Goal: Task Accomplishment & Management: Manage account settings

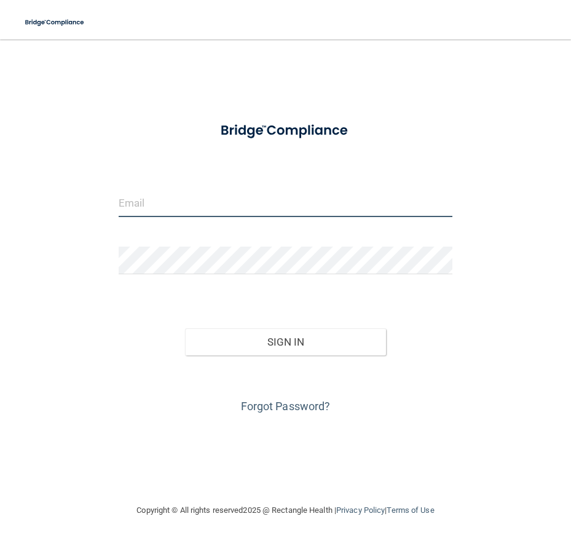
drag, startPoint x: 172, startPoint y: 208, endPoint x: 182, endPoint y: 208, distance: 9.8
click at [172, 208] on input "email" at bounding box center [286, 203] width 334 height 28
type input "[EMAIL_ADDRESS][DOMAIN_NAME]"
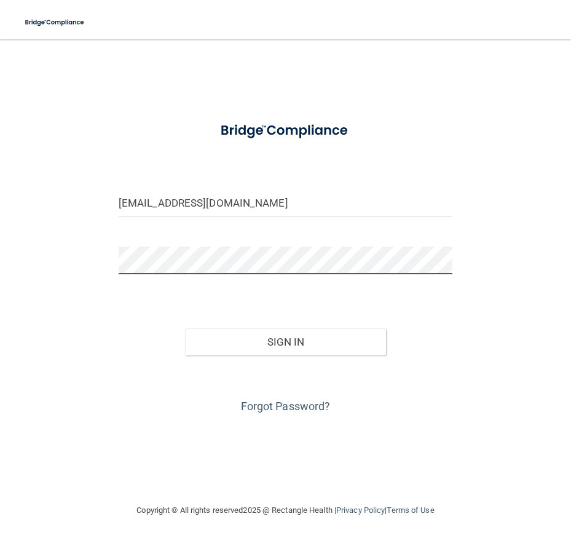
click at [185, 328] on button "Sign In" at bounding box center [285, 341] width 200 height 27
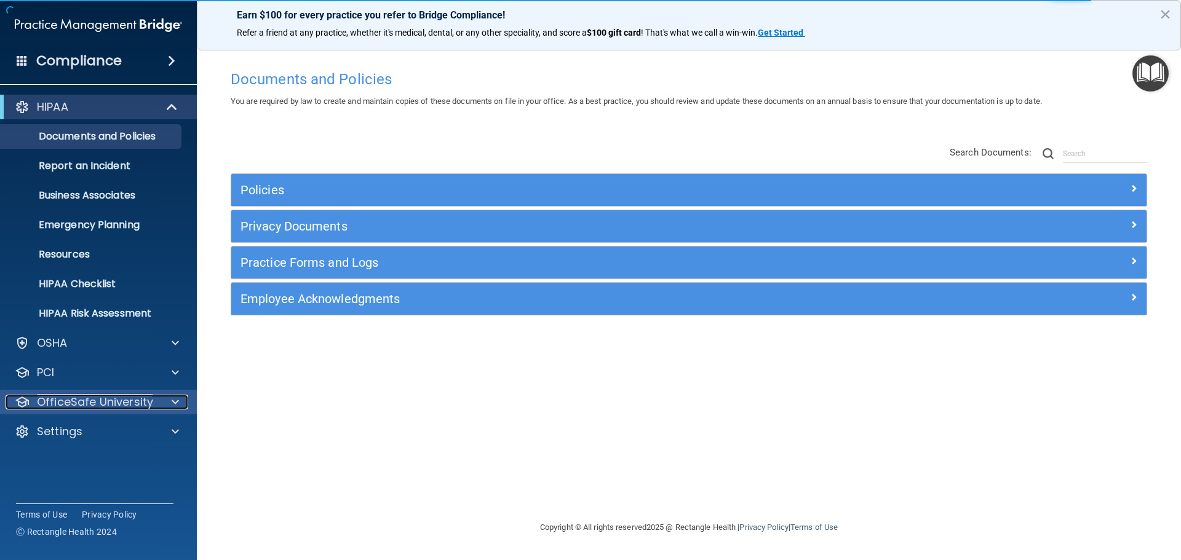
click at [97, 400] on p "OfficeSafe University" at bounding box center [95, 402] width 116 height 15
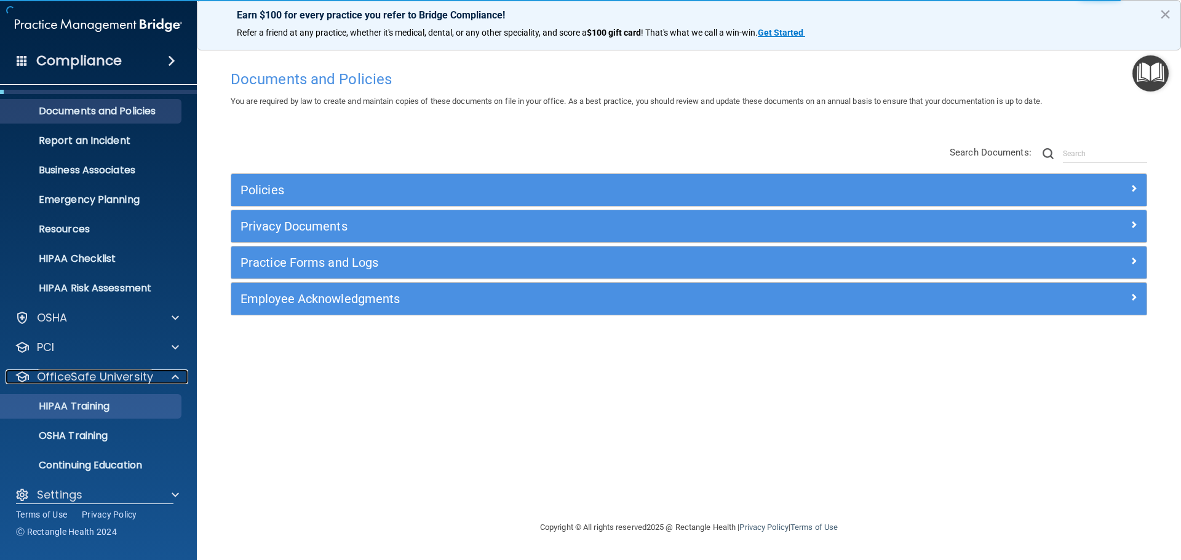
scroll to position [39, 0]
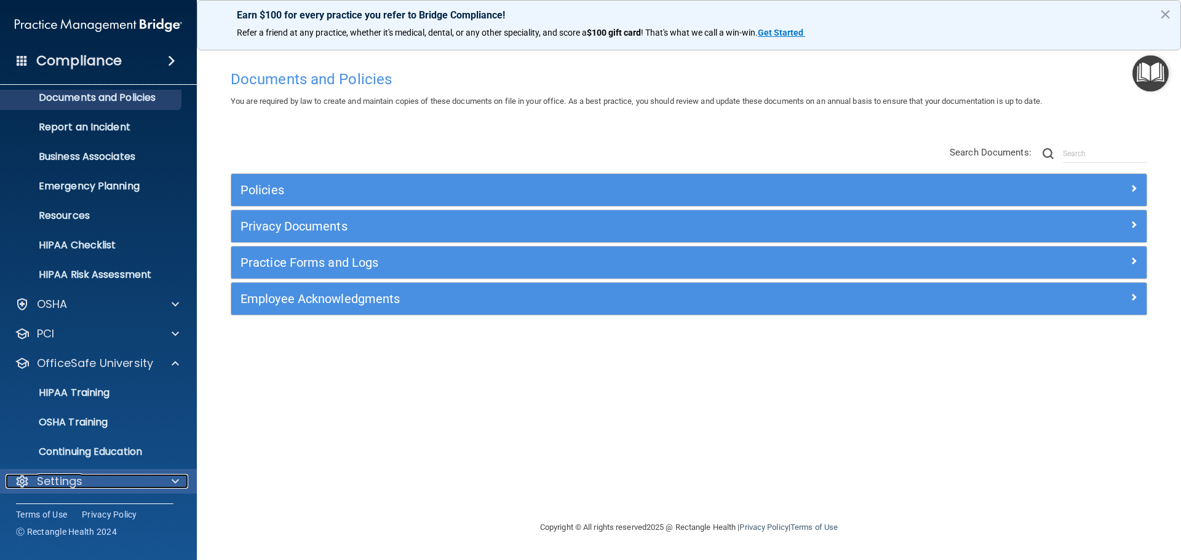
click at [100, 486] on div "Settings" at bounding box center [82, 481] width 153 height 15
click at [180, 483] on div at bounding box center [173, 481] width 31 height 15
click at [172, 482] on span at bounding box center [175, 481] width 7 height 15
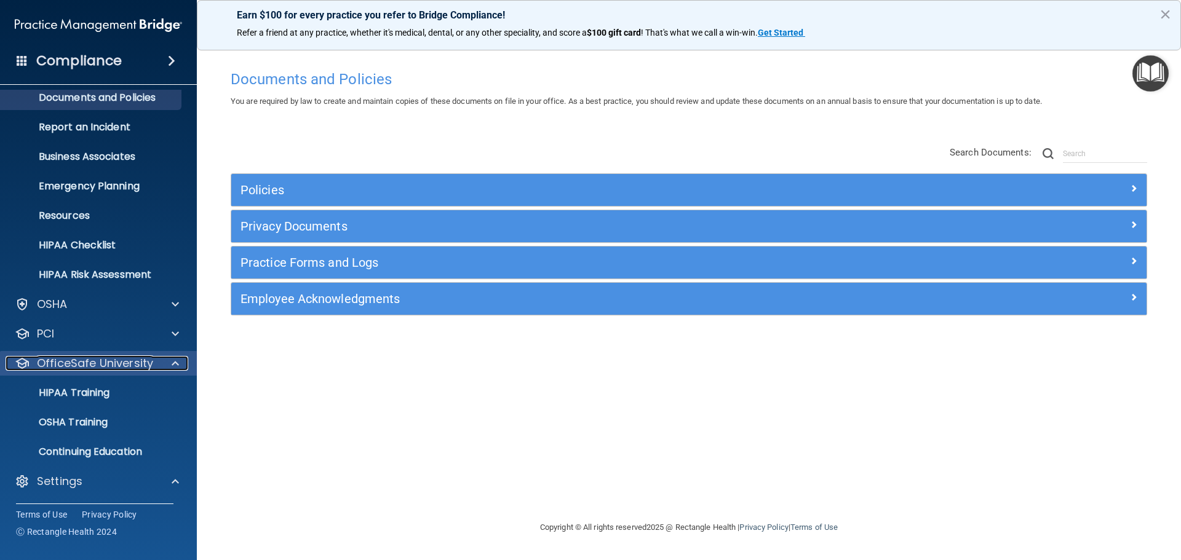
click at [178, 365] on span at bounding box center [175, 363] width 7 height 15
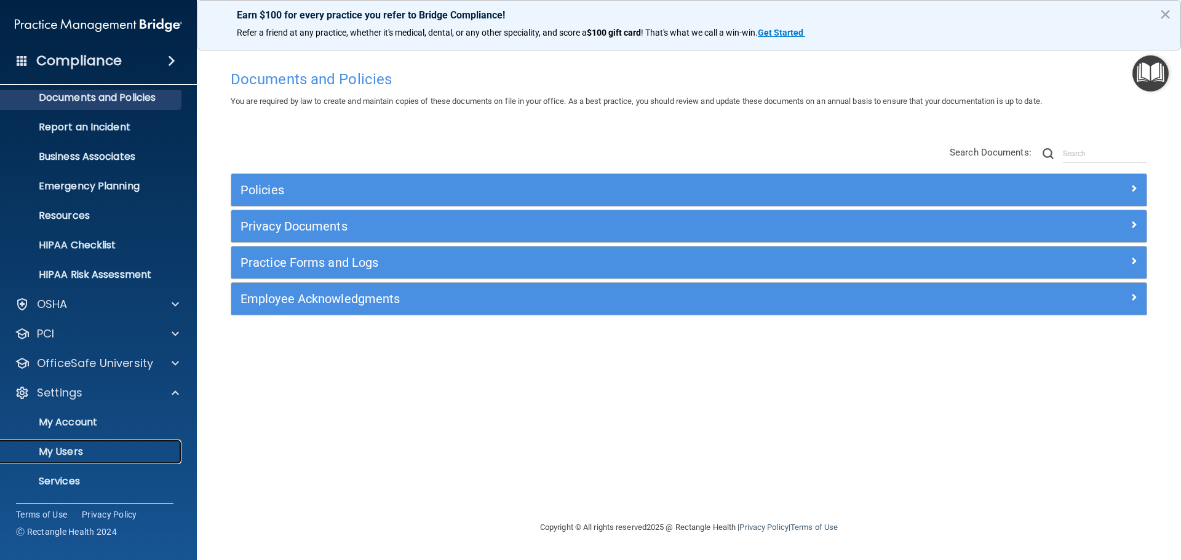
click at [59, 452] on p "My Users" at bounding box center [92, 452] width 168 height 12
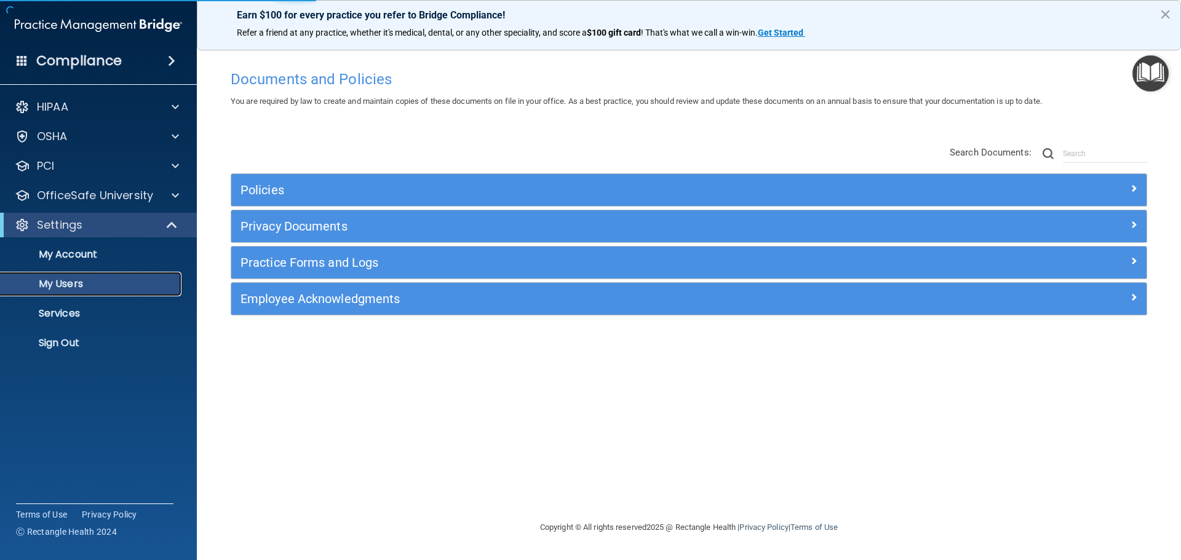
select select "20"
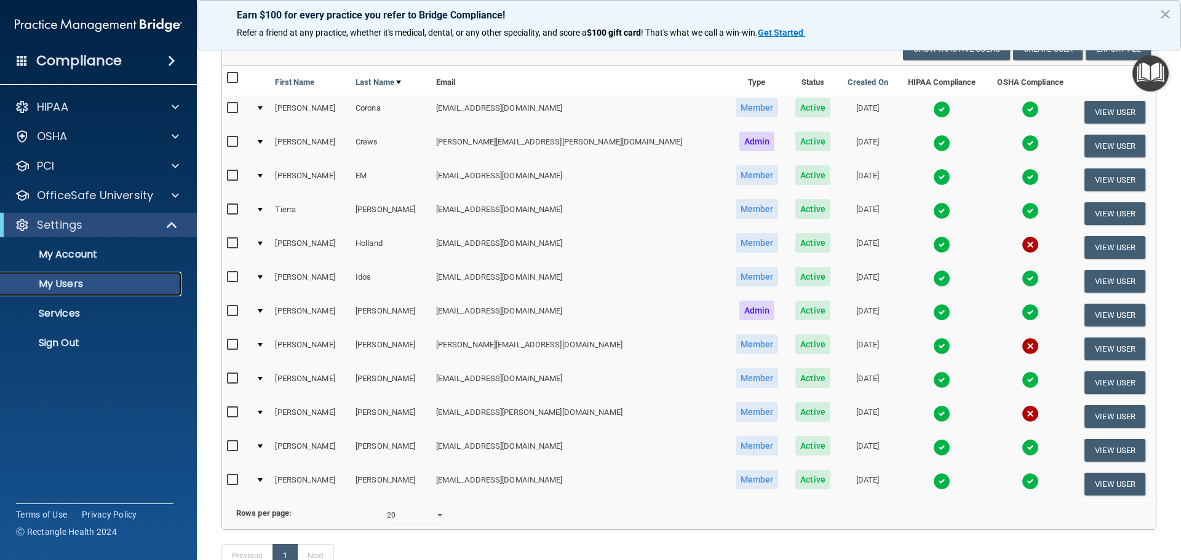
scroll to position [123, 0]
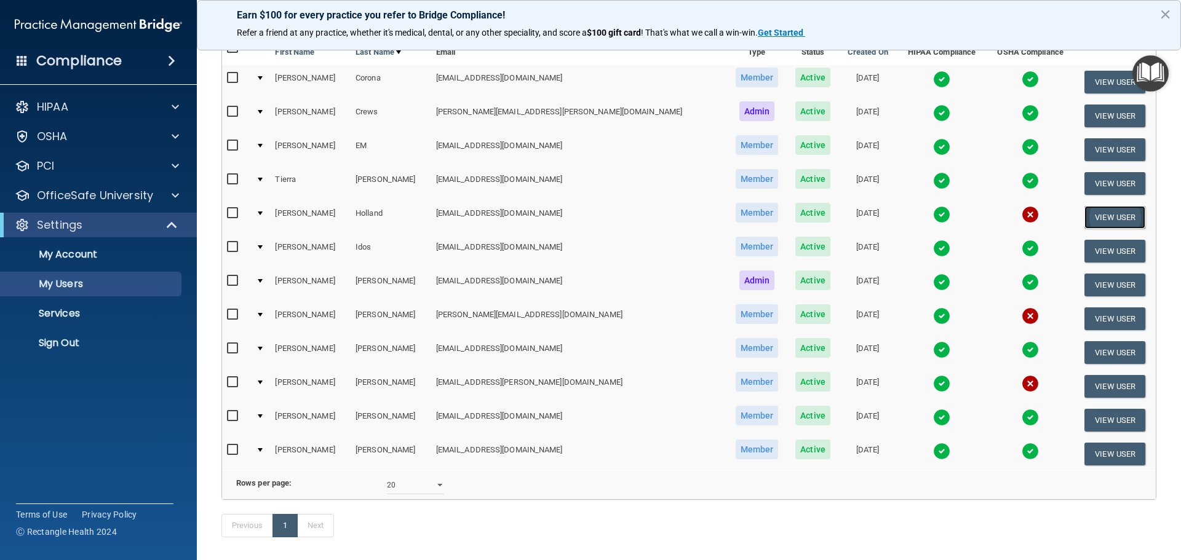
click at [571, 221] on button "View User" at bounding box center [1114, 217] width 61 height 23
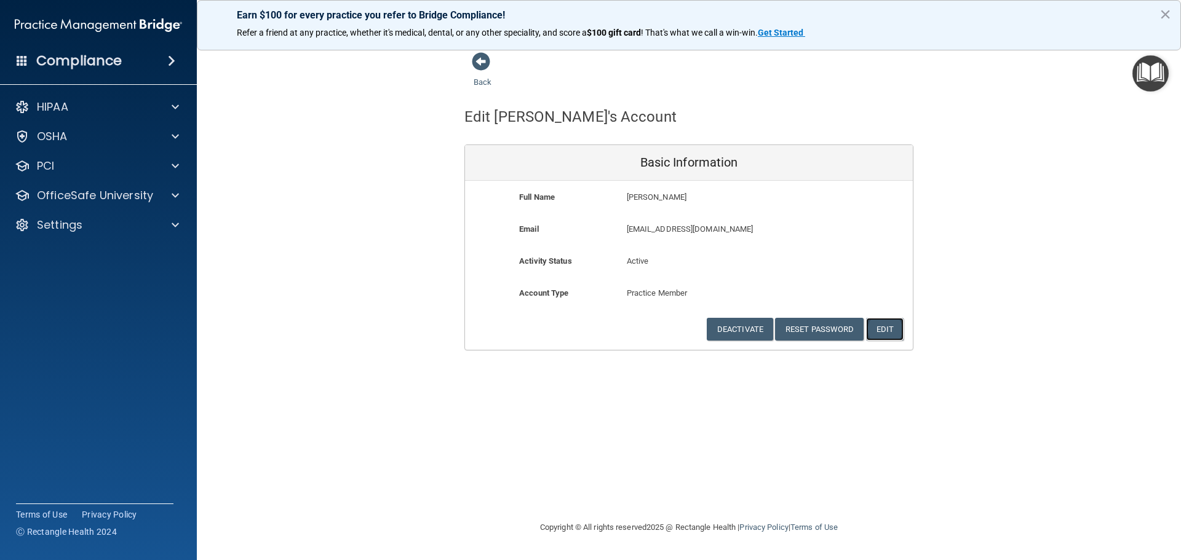
click at [571, 328] on button "Edit" at bounding box center [885, 329] width 38 height 23
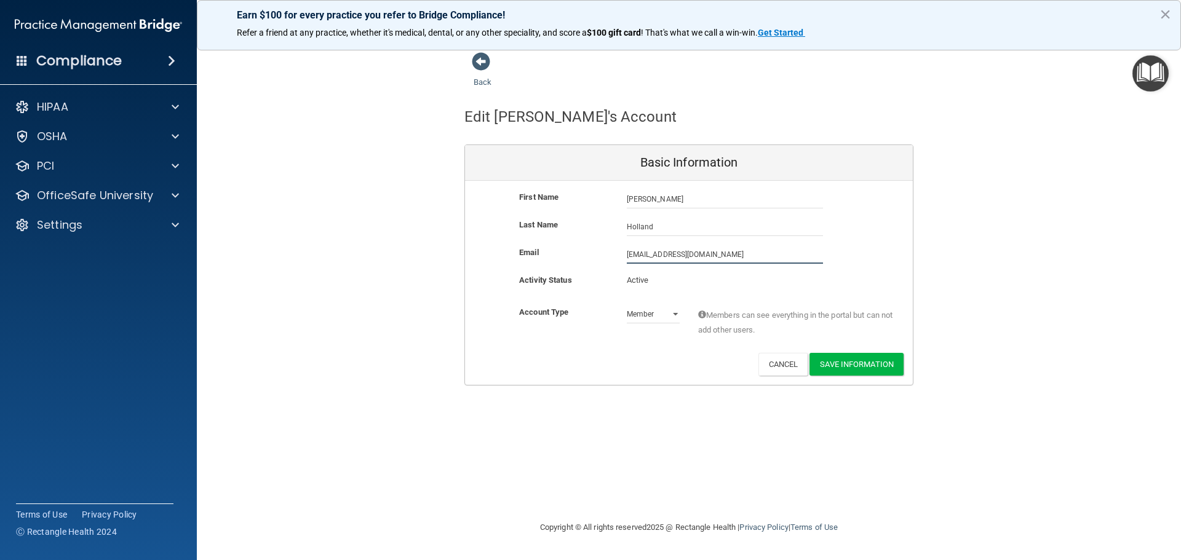
drag, startPoint x: 638, startPoint y: 258, endPoint x: 606, endPoint y: 257, distance: 31.4
click at [571, 257] on div "Email [EMAIL_ADDRESS][DOMAIN_NAME] [EMAIL_ADDRESS][DOMAIN_NAME]" at bounding box center [689, 254] width 448 height 18
type input "[PERSON_NAME][EMAIL_ADDRESS][DOMAIN_NAME]"
click at [571, 362] on button "Save Information" at bounding box center [856, 366] width 94 height 23
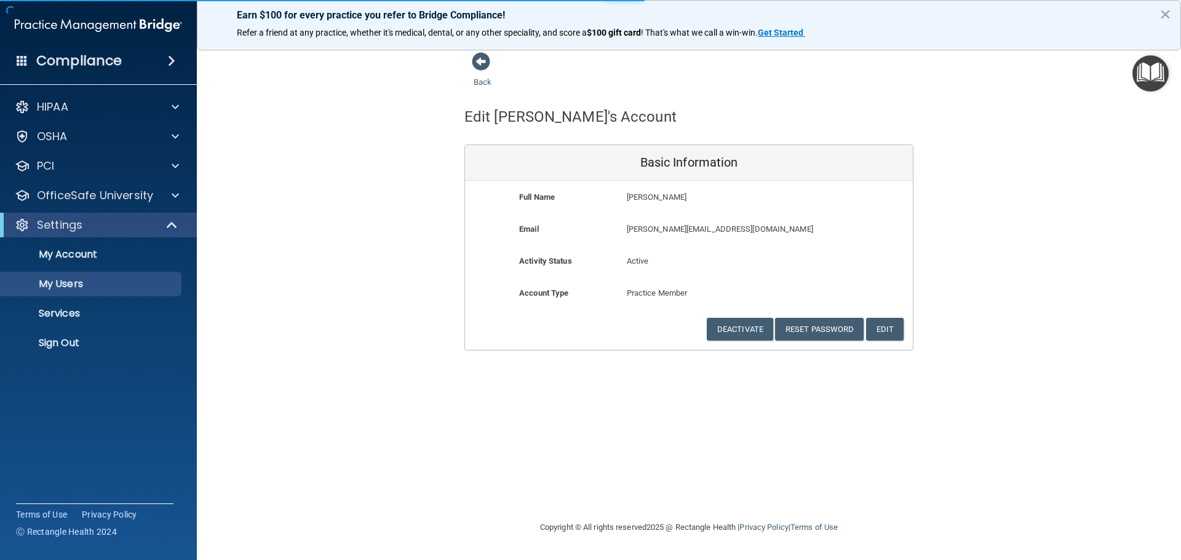
select select "20"
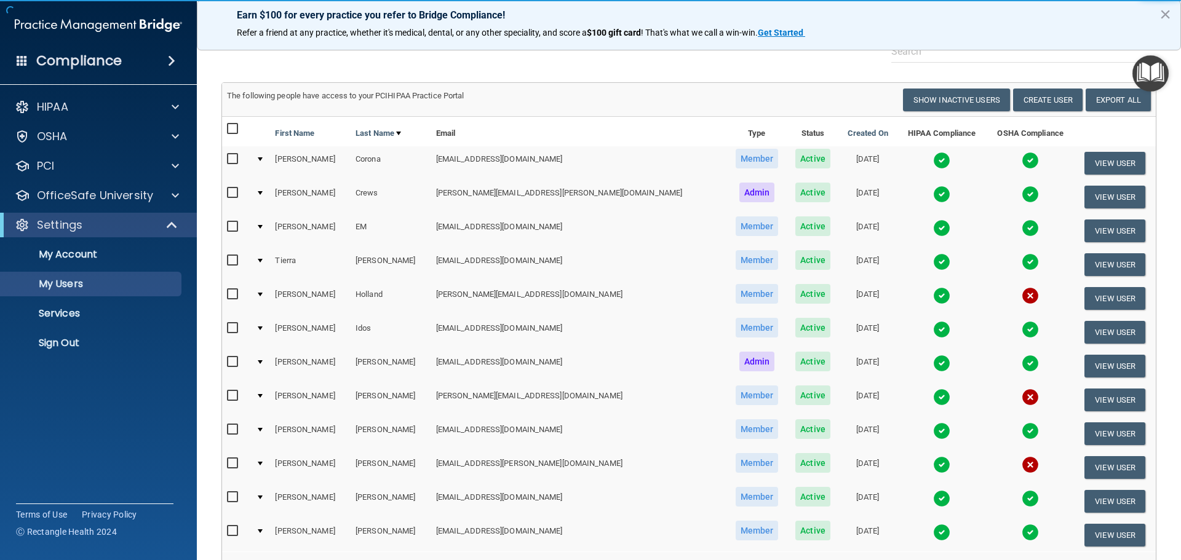
scroll to position [123, 0]
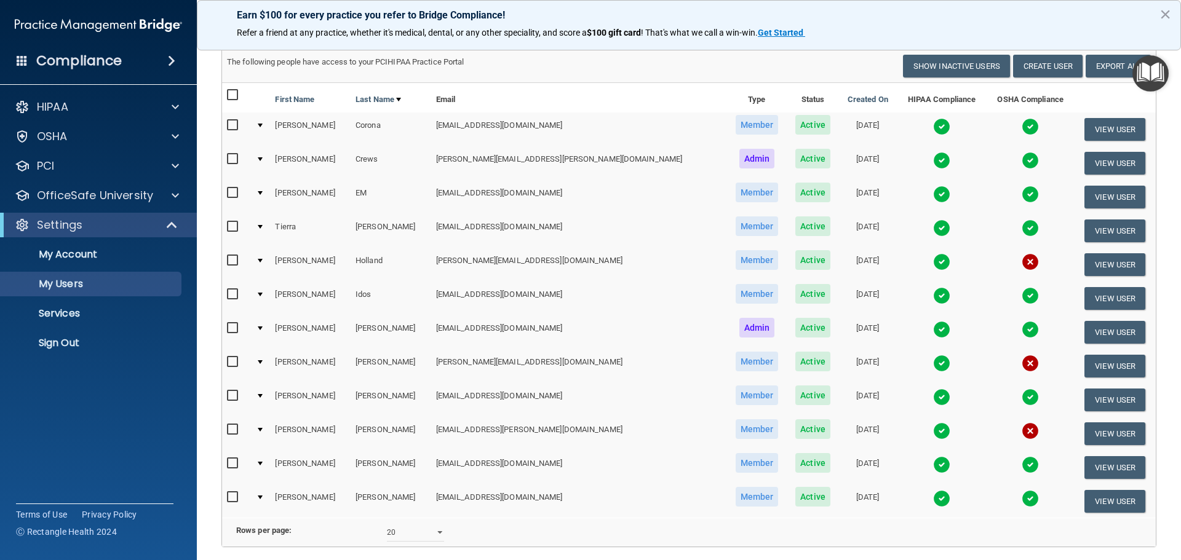
click at [234, 261] on input "checkbox" at bounding box center [234, 261] width 14 height 10
checkbox input "true"
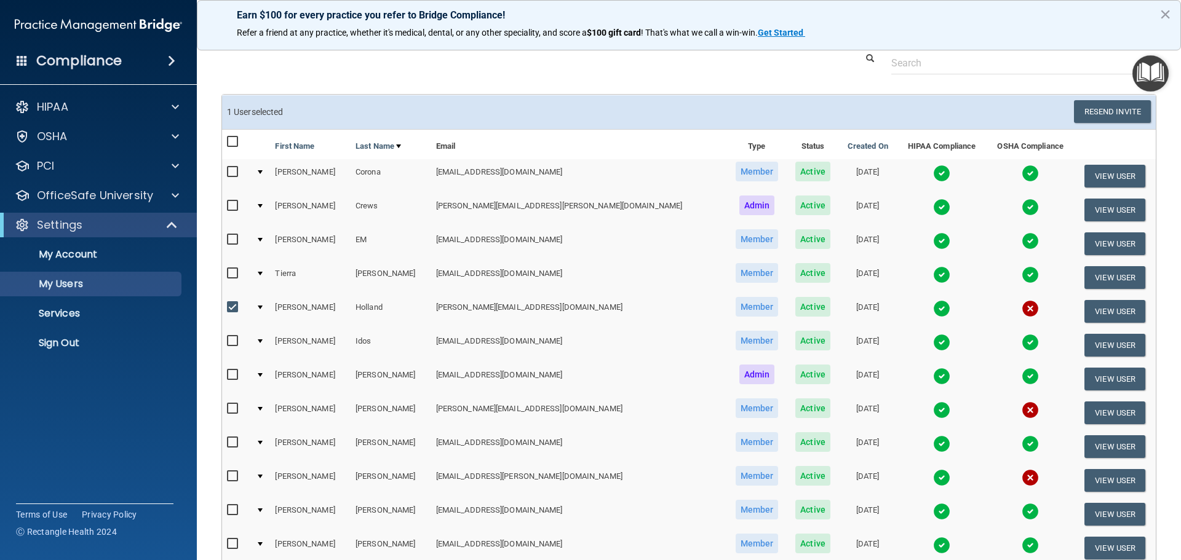
scroll to position [0, 0]
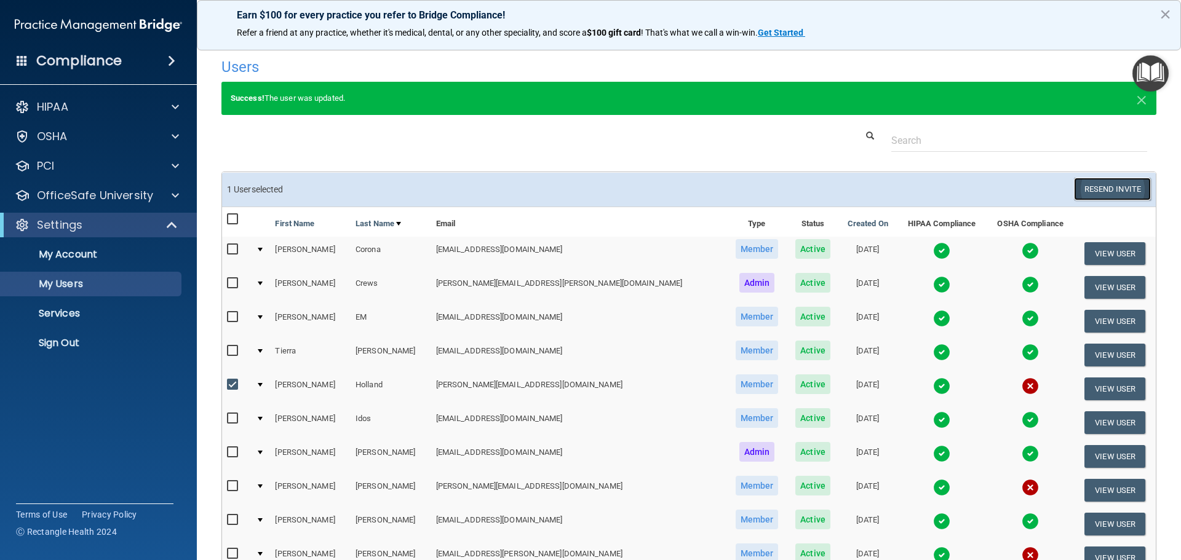
click at [571, 191] on button "Resend Invite" at bounding box center [1112, 189] width 77 height 23
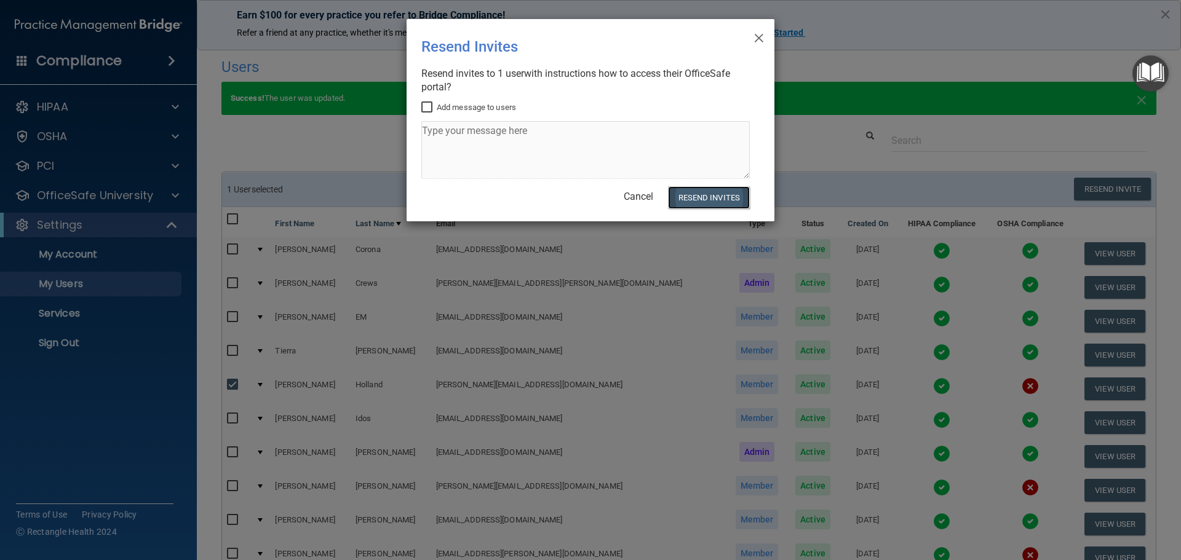
click at [571, 200] on button "Resend Invites" at bounding box center [709, 197] width 82 height 23
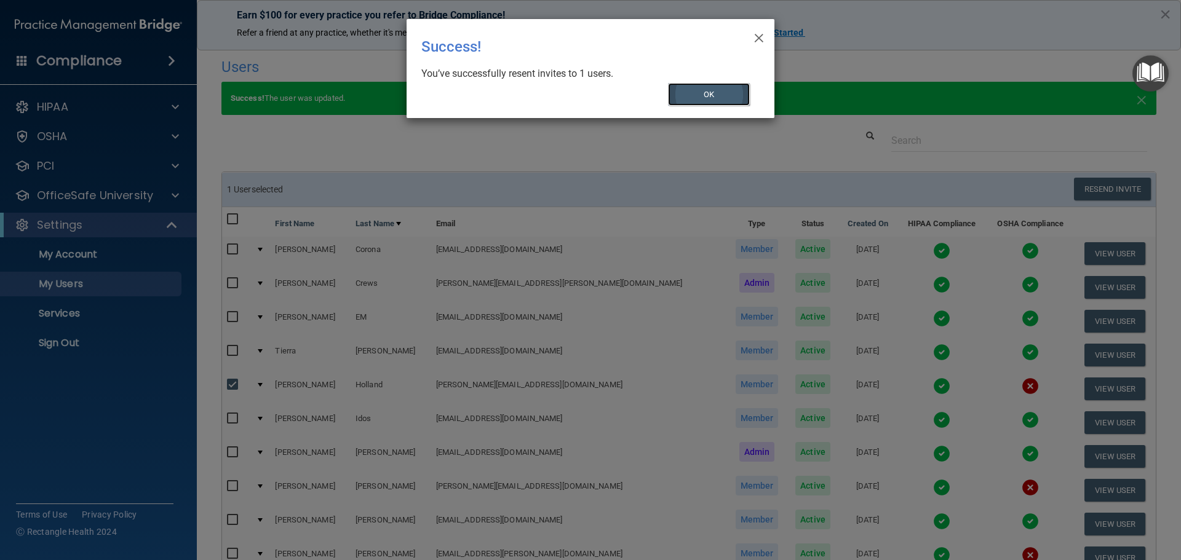
click at [571, 93] on button "OK" at bounding box center [709, 94] width 82 height 23
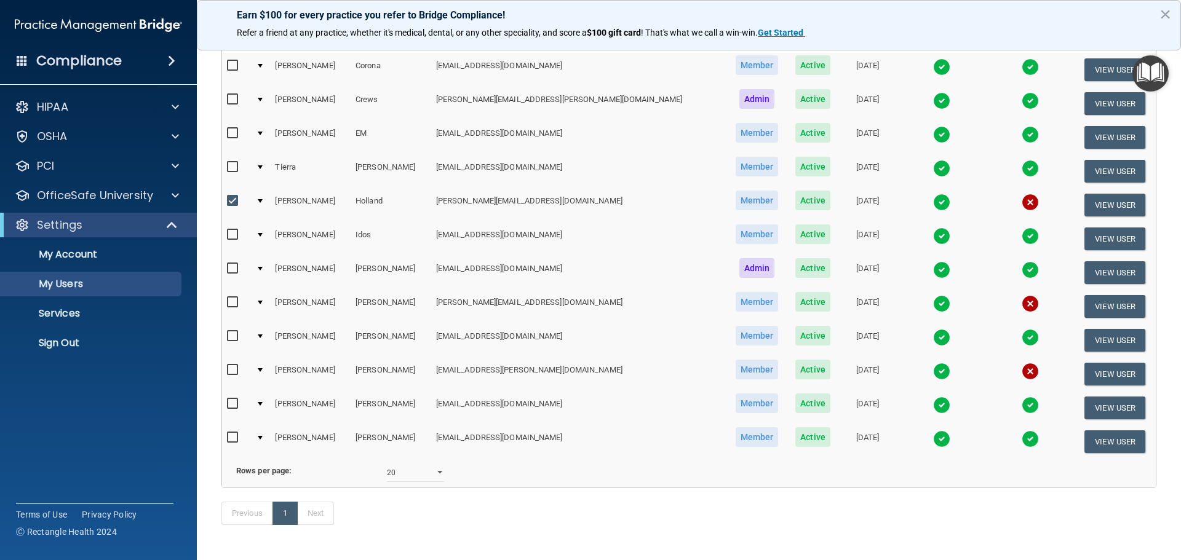
scroll to position [184, 0]
click at [571, 269] on img at bounding box center [1029, 269] width 17 height 17
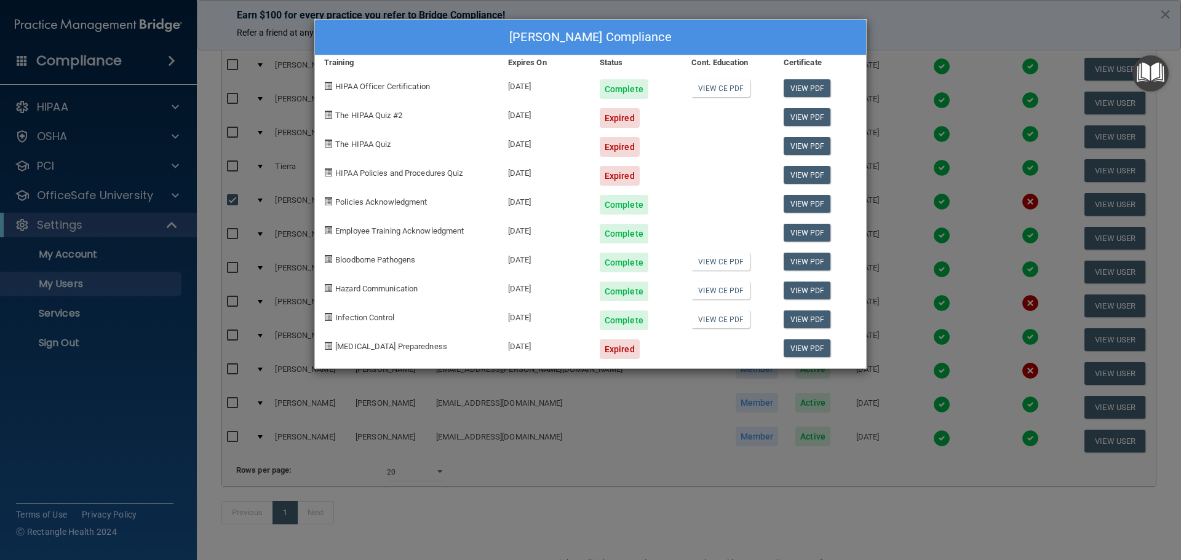
click at [571, 18] on div "[PERSON_NAME] Compliance Training Expires On Status Cont. Education Certificate…" at bounding box center [590, 280] width 1181 height 560
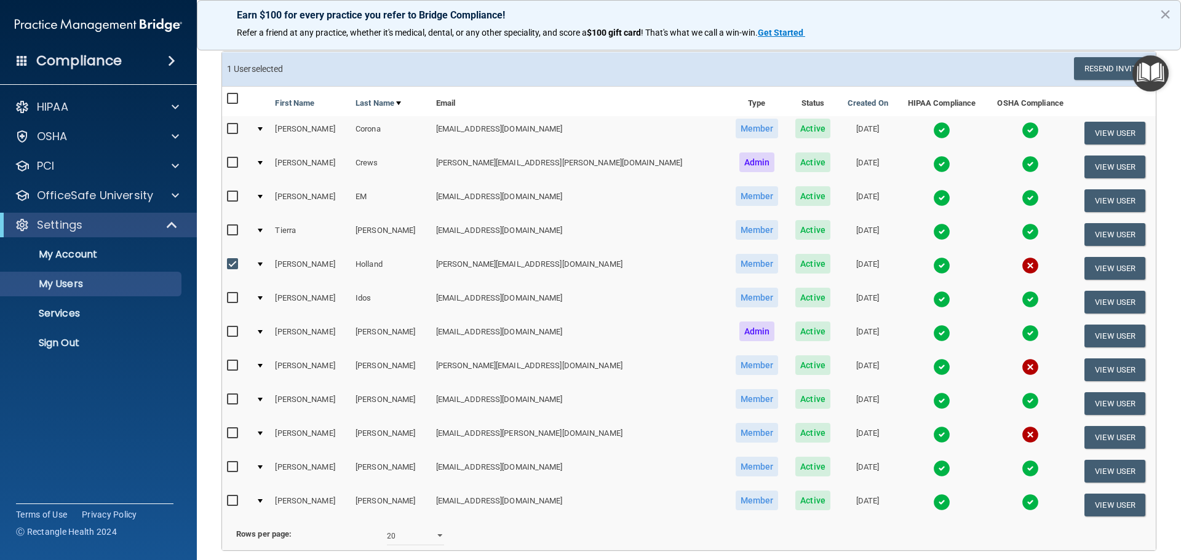
scroll to position [113, 0]
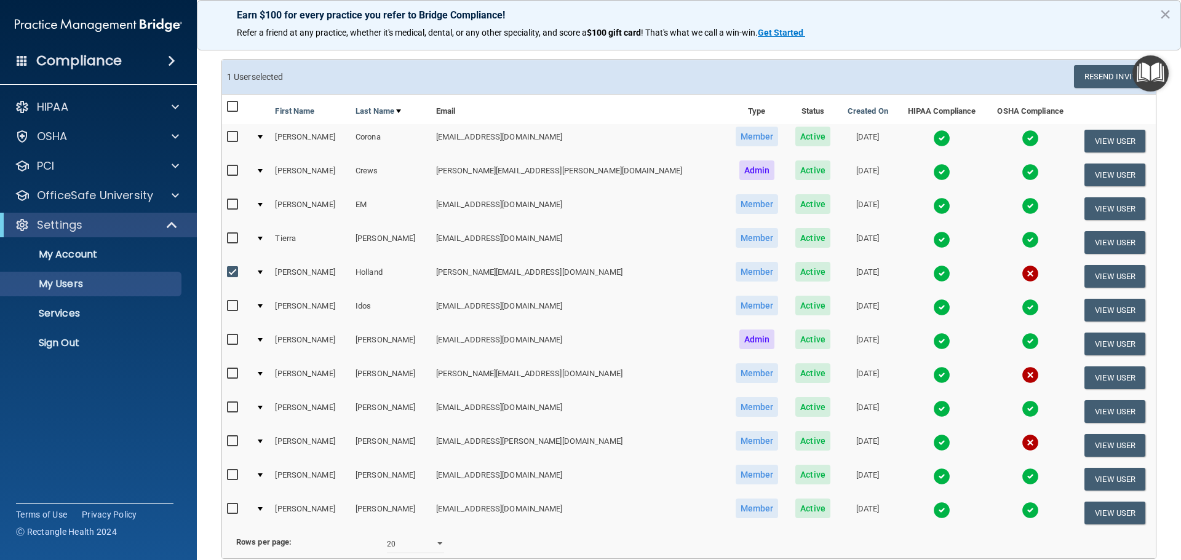
click at [571, 141] on img at bounding box center [941, 138] width 17 height 17
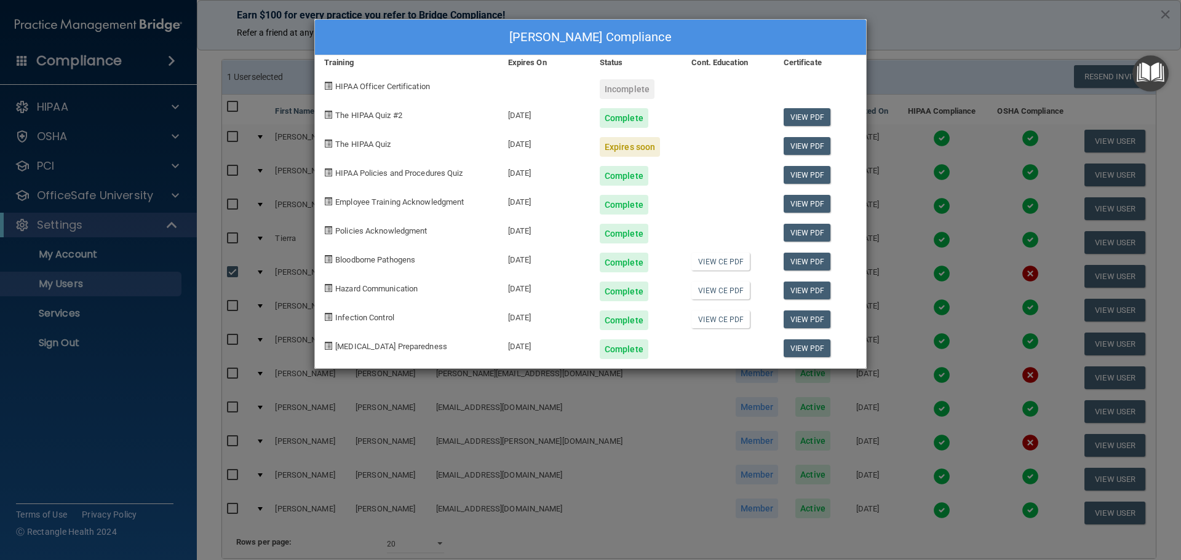
click at [571, 41] on div "[PERSON_NAME] Compliance Training Expires On Status Cont. Education Certificate…" at bounding box center [590, 280] width 1181 height 560
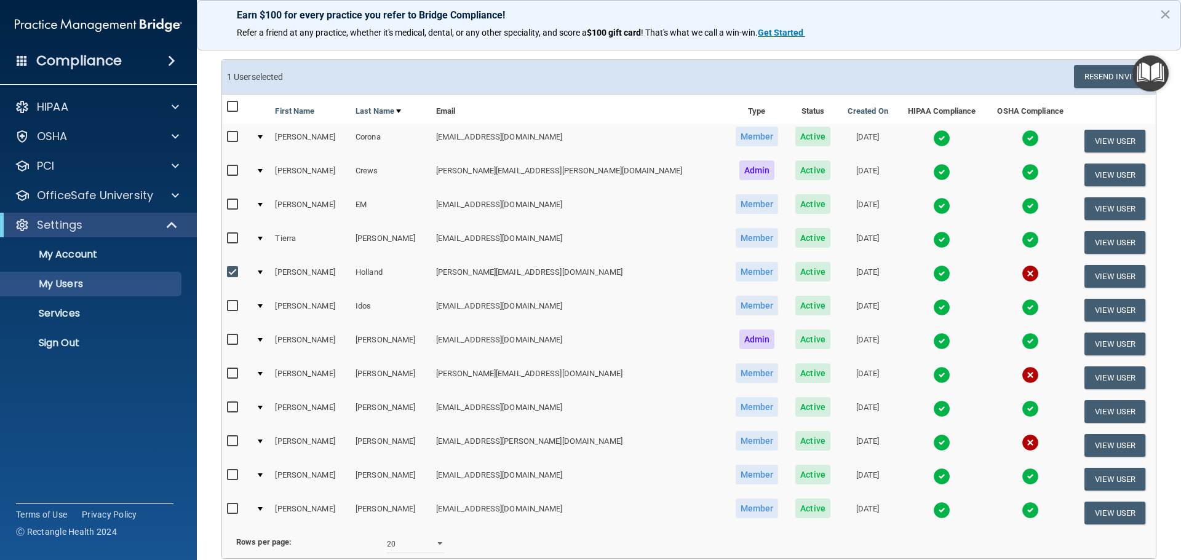
click at [571, 175] on img at bounding box center [941, 172] width 17 height 17
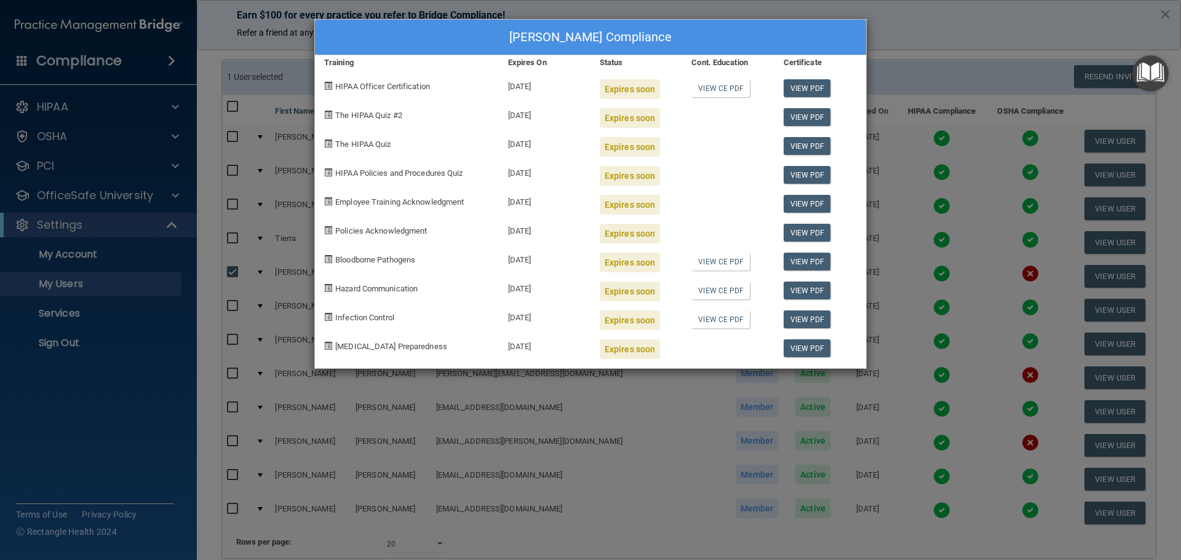
click at [571, 39] on div "[PERSON_NAME] Compliance Training Expires On Status Cont. Education Certificate…" at bounding box center [590, 280] width 1181 height 560
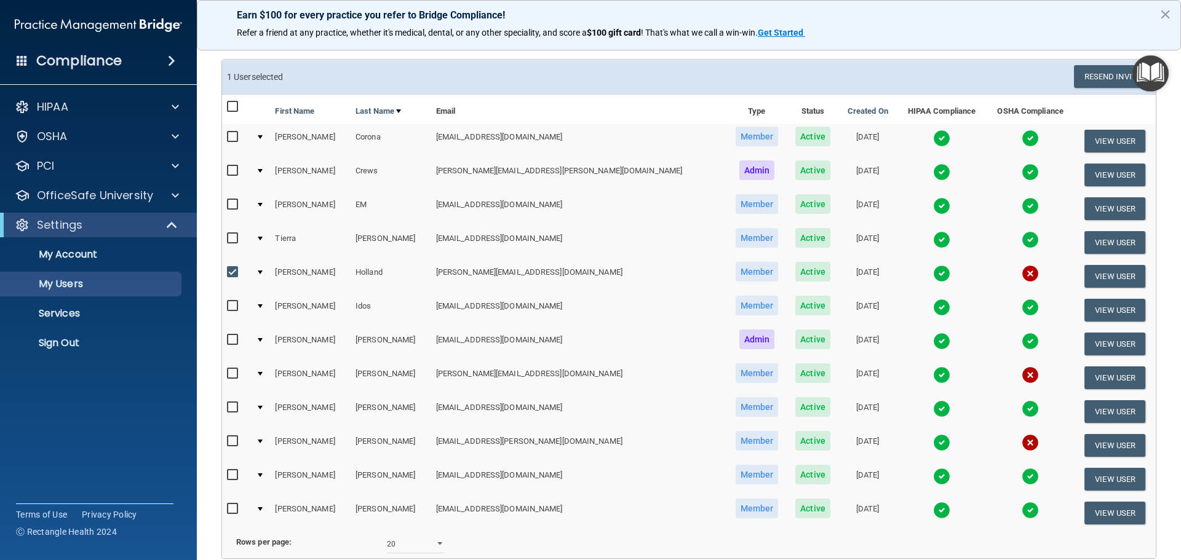
click at [237, 173] on input "checkbox" at bounding box center [234, 171] width 14 height 10
checkbox input "true"
click at [232, 138] on input "checkbox" at bounding box center [234, 137] width 14 height 10
checkbox input "true"
click at [228, 273] on input "checkbox" at bounding box center [234, 273] width 14 height 10
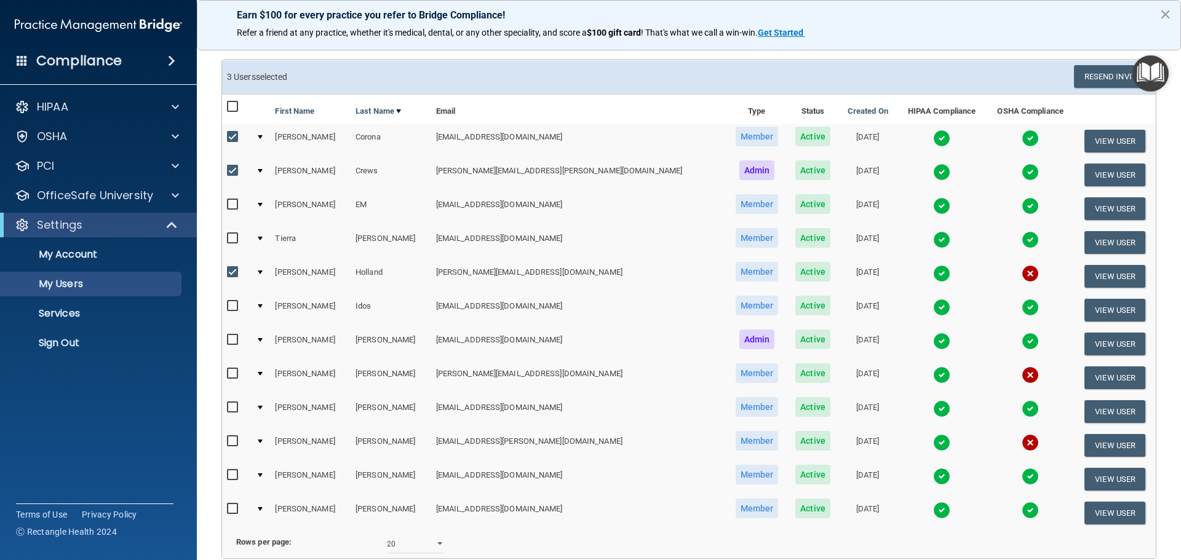
checkbox input "false"
click at [571, 210] on img at bounding box center [941, 205] width 17 height 17
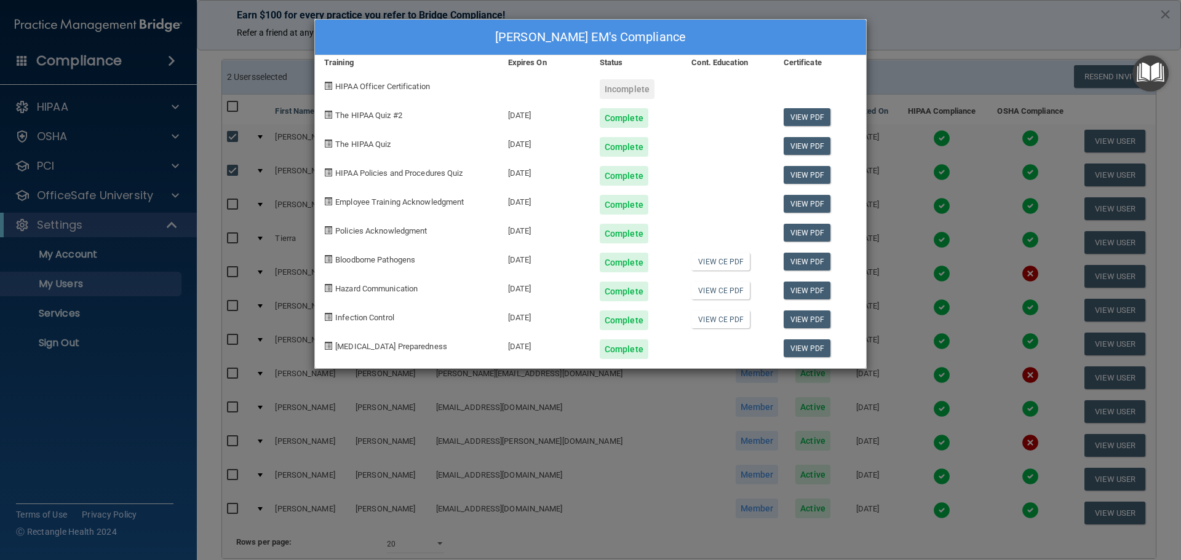
click at [571, 54] on div "[PERSON_NAME] EM's Compliance Training Expires On Status Cont. Education Certif…" at bounding box center [590, 280] width 1181 height 560
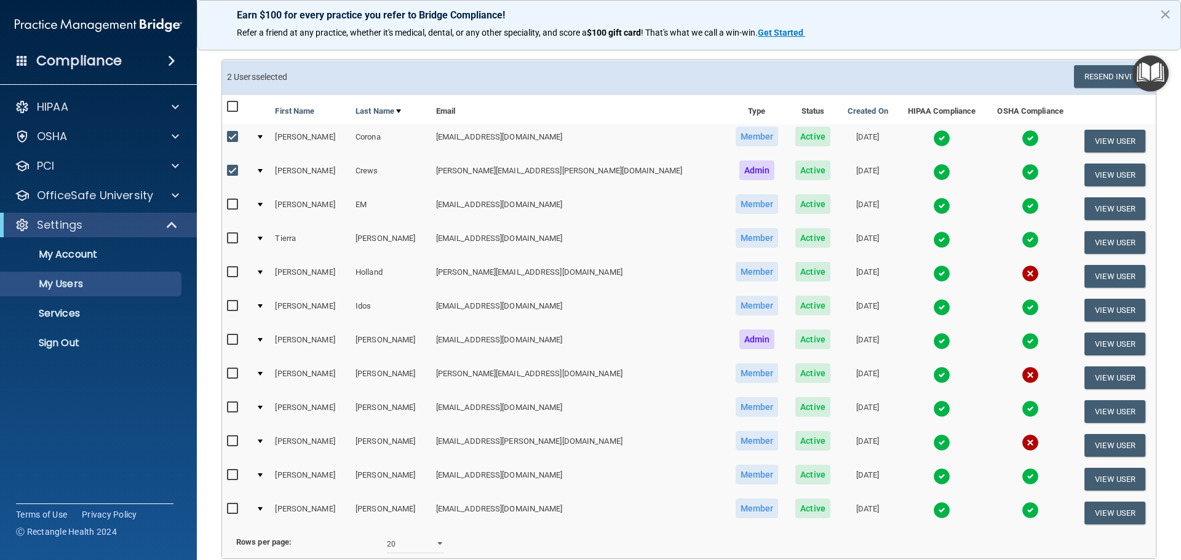
click at [232, 202] on input "checkbox" at bounding box center [234, 205] width 14 height 10
checkbox input "true"
click at [571, 242] on img at bounding box center [941, 239] width 17 height 17
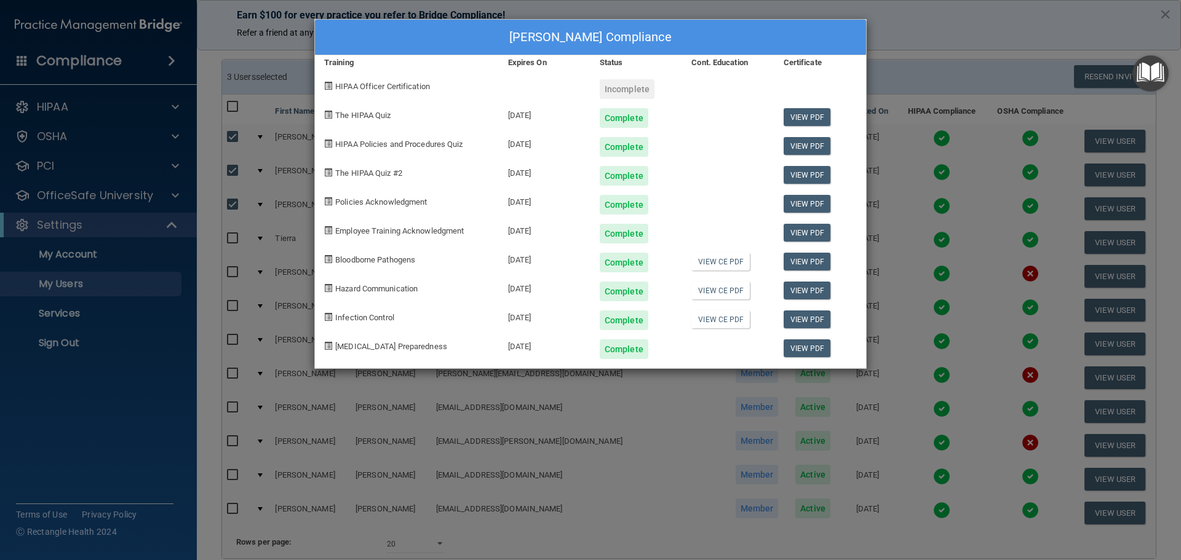
click at [571, 93] on div "[PERSON_NAME] Compliance Training Expires On Status Cont. Education Certificate…" at bounding box center [590, 280] width 1181 height 560
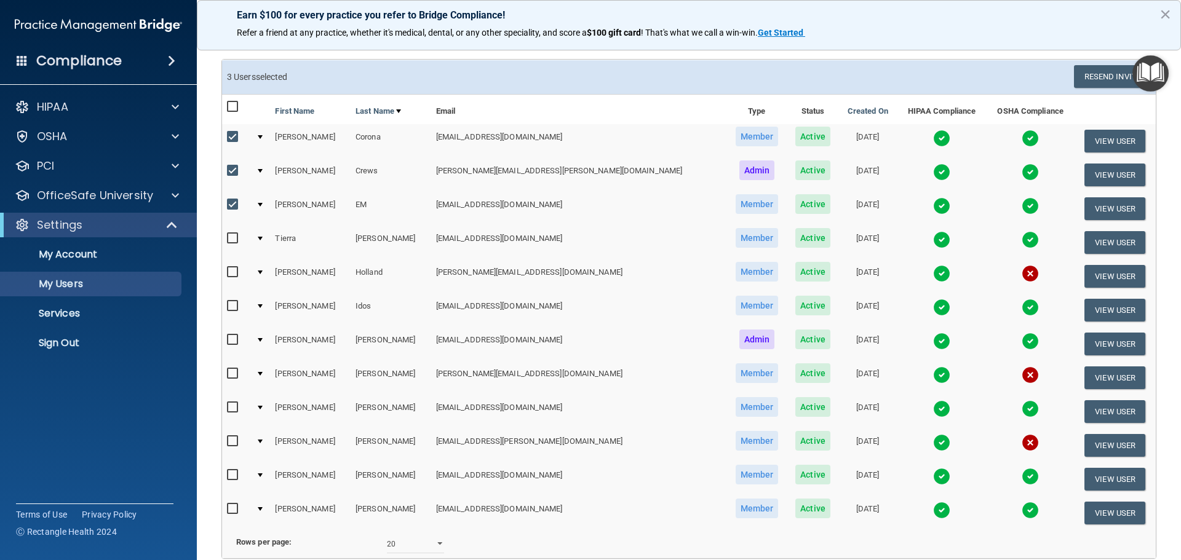
click at [232, 240] on input "checkbox" at bounding box center [234, 239] width 14 height 10
checkbox input "true"
click at [571, 309] on img at bounding box center [941, 307] width 17 height 17
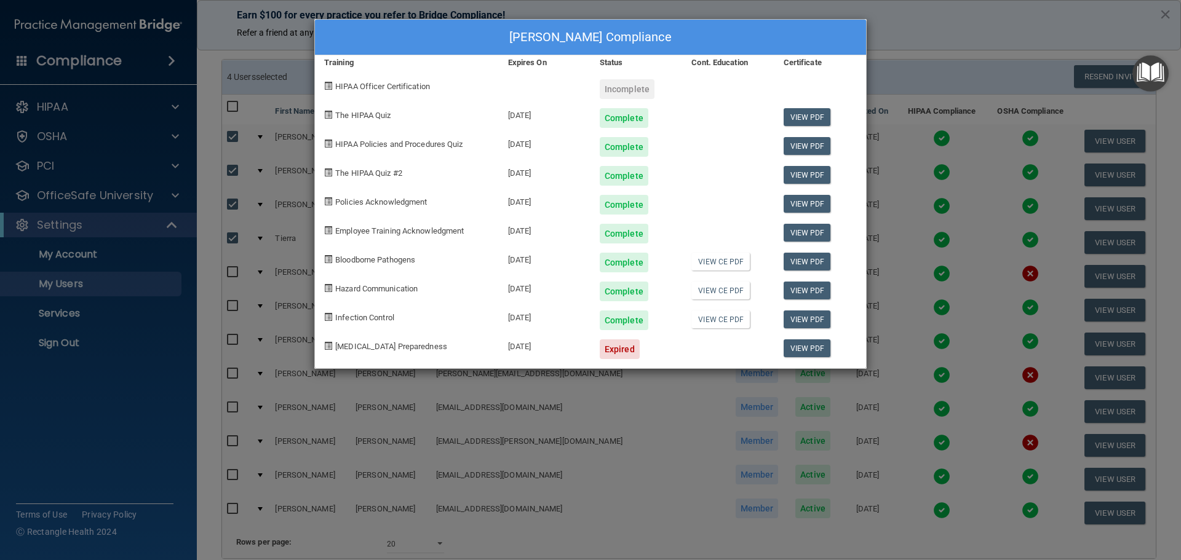
click at [571, 42] on div "[PERSON_NAME] Compliance Training Expires On Status Cont. Education Certificate…" at bounding box center [590, 280] width 1181 height 560
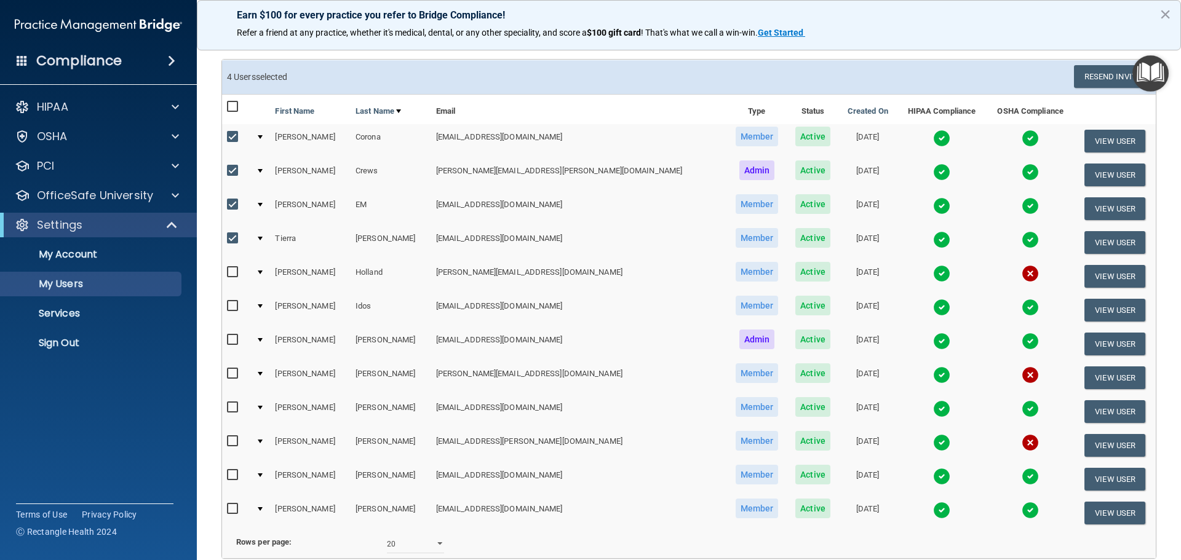
click at [571, 480] on img at bounding box center [941, 476] width 17 height 17
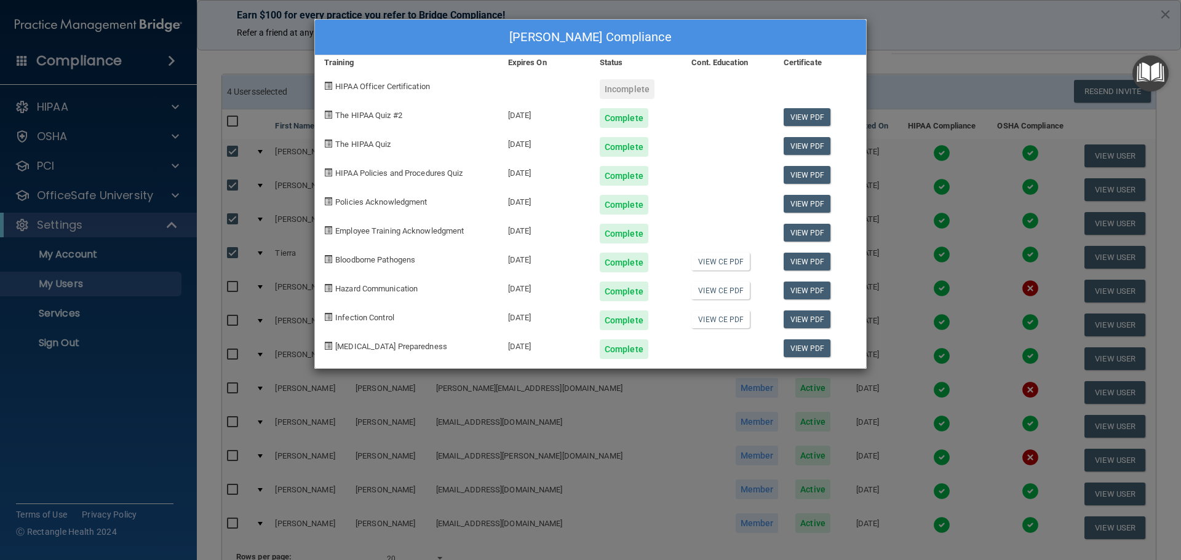
click at [571, 79] on div "[PERSON_NAME] Compliance Training Expires On Status Cont. Education Certificate…" at bounding box center [590, 280] width 1181 height 560
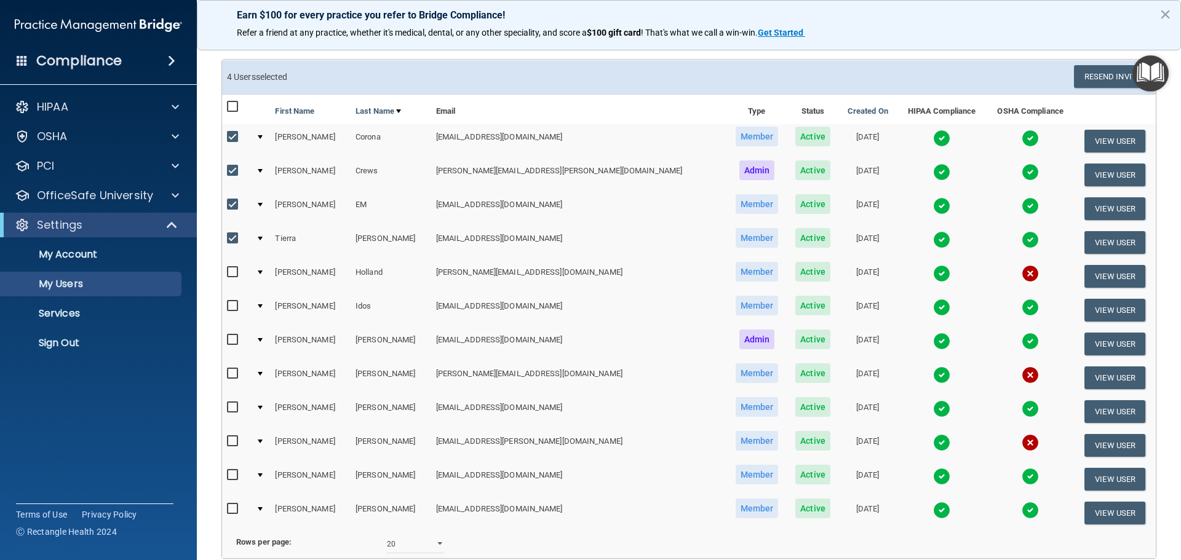
click at [571, 510] on img at bounding box center [941, 510] width 17 height 17
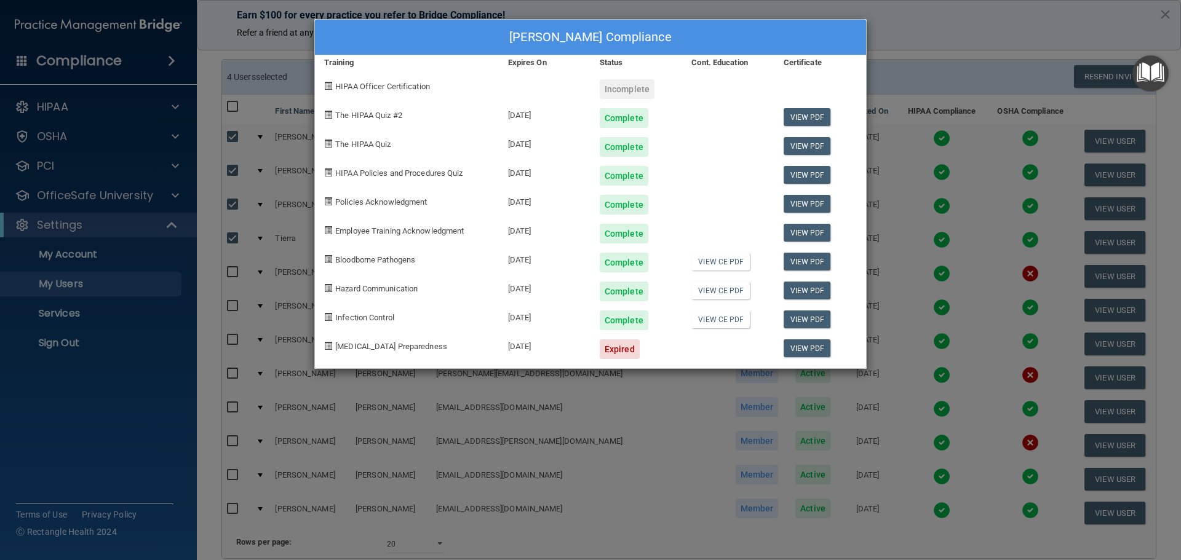
click at [571, 95] on div "[PERSON_NAME] Compliance Training Expires On Status Cont. Education Certificate…" at bounding box center [590, 280] width 1181 height 560
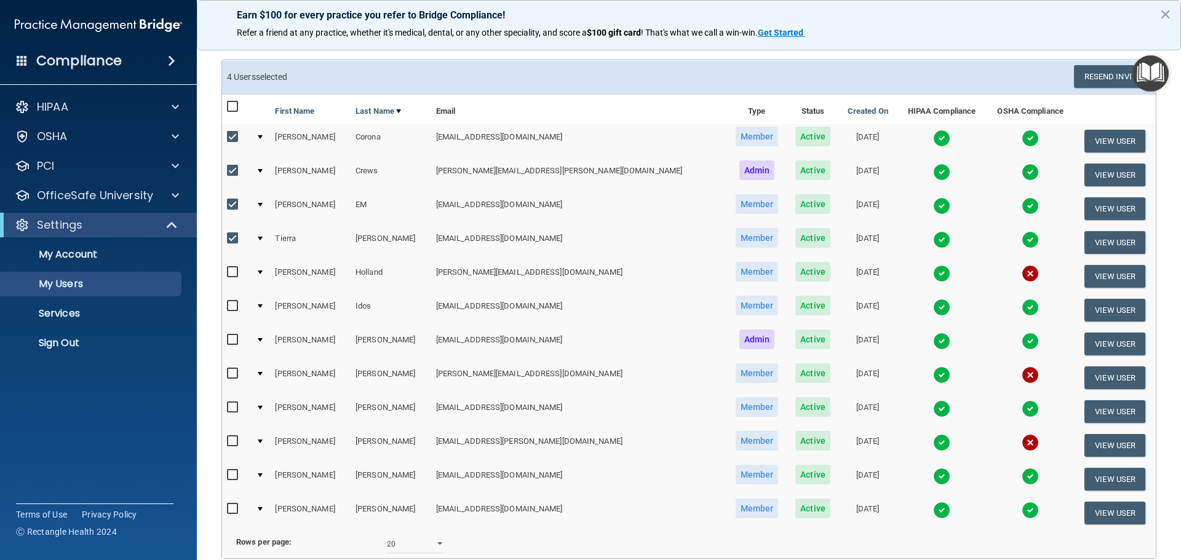
click at [231, 512] on input "checkbox" at bounding box center [234, 509] width 14 height 10
checkbox input "true"
click at [571, 80] on button "Resend Invite" at bounding box center [1112, 76] width 77 height 23
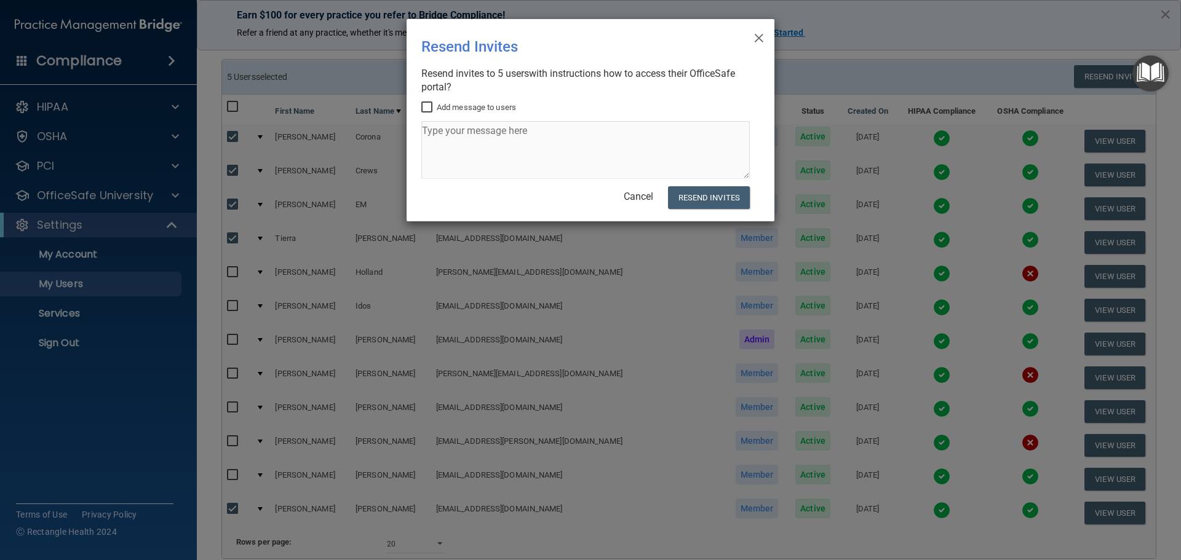
click at [423, 108] on input "Add message to users" at bounding box center [428, 108] width 14 height 10
checkbox input "true"
click at [449, 140] on textarea at bounding box center [585, 150] width 328 height 58
type textarea "Y"
type textarea "Please update the osha and hipaa training, it expires in October"
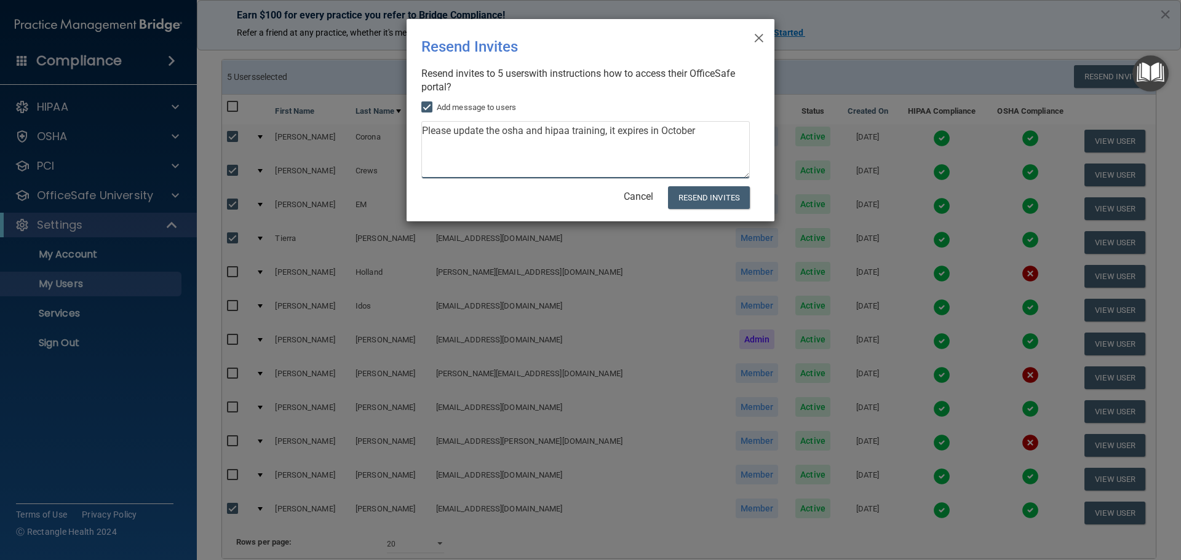
drag, startPoint x: 702, startPoint y: 131, endPoint x: 389, endPoint y: 121, distance: 313.8
click at [389, 121] on div "× Close Resend Invites There was an error while sending the invitations ... Res…" at bounding box center [590, 280] width 1181 height 560
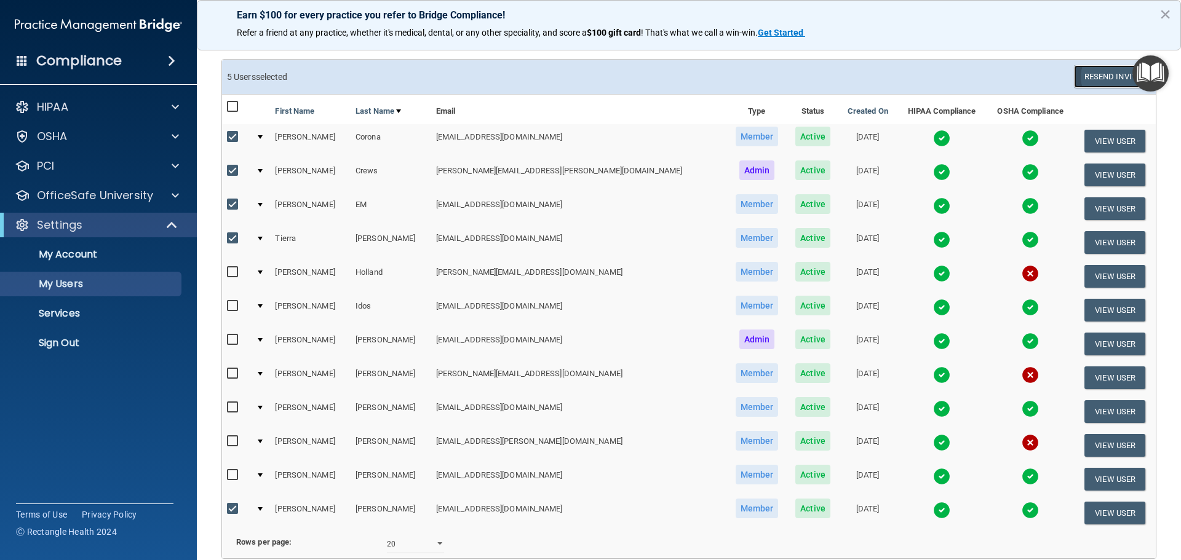
click at [571, 77] on button "Resend Invite" at bounding box center [1112, 76] width 77 height 23
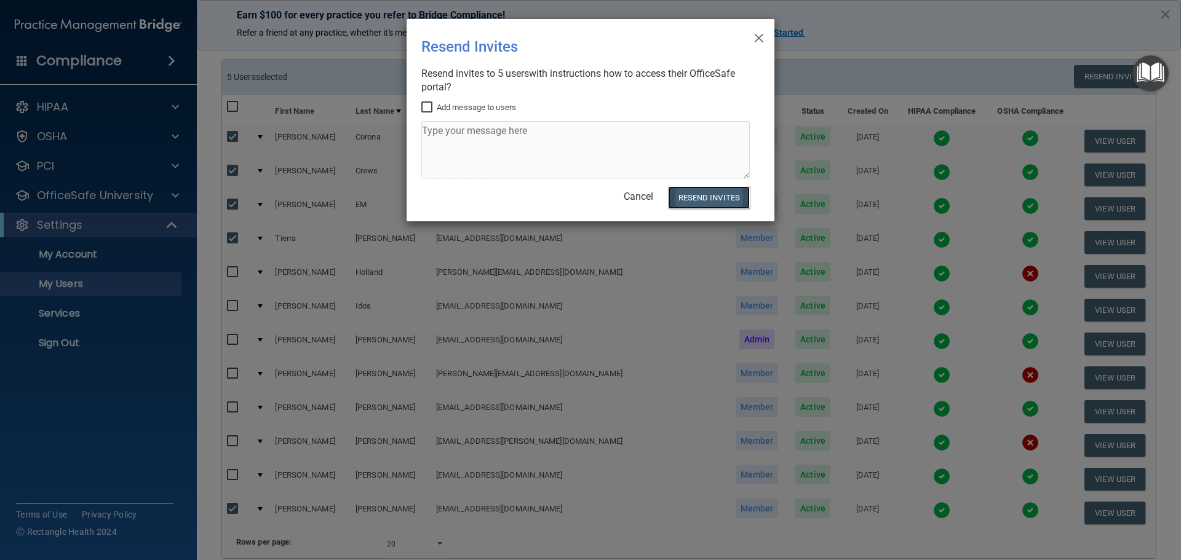
click at [571, 199] on button "Resend Invites" at bounding box center [709, 197] width 82 height 23
